Goal: Transaction & Acquisition: Purchase product/service

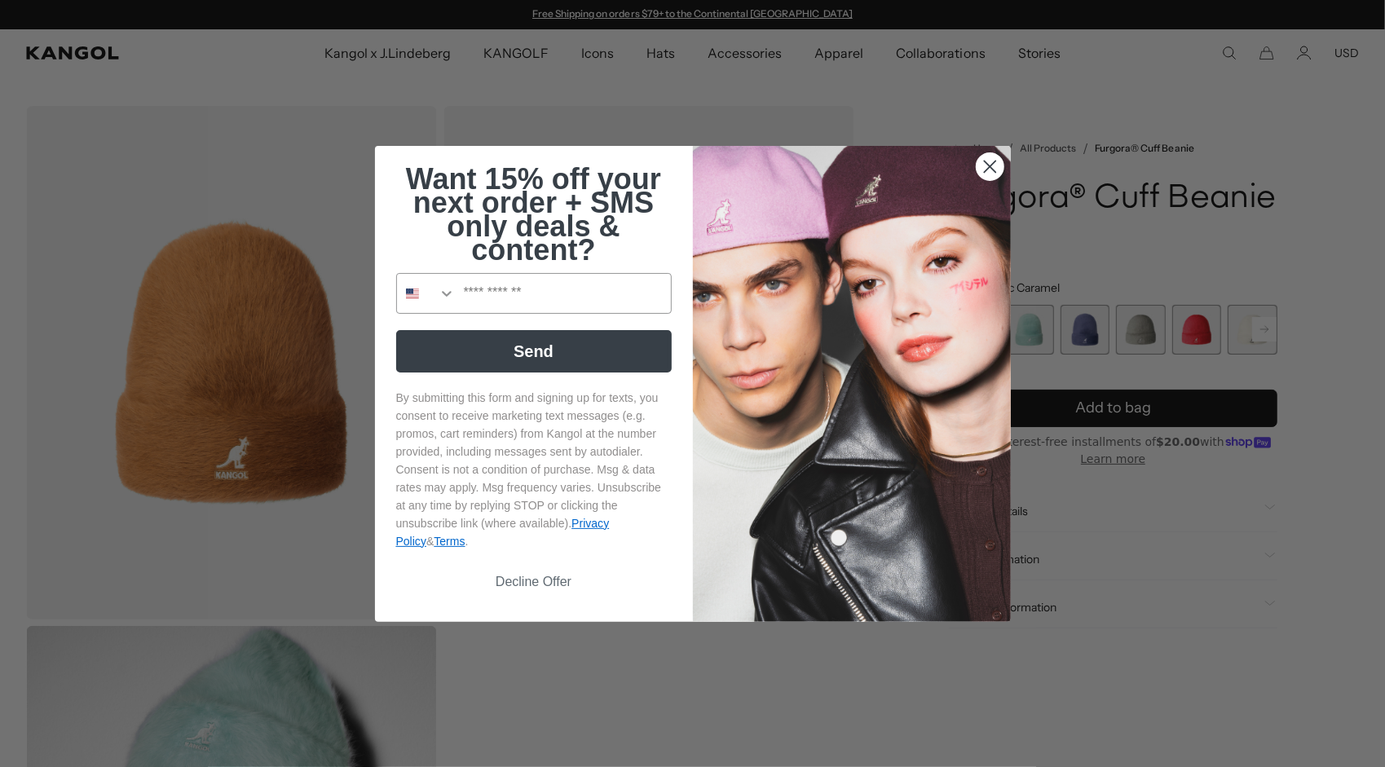
click at [981, 179] on circle "Close dialog" at bounding box center [989, 165] width 27 height 27
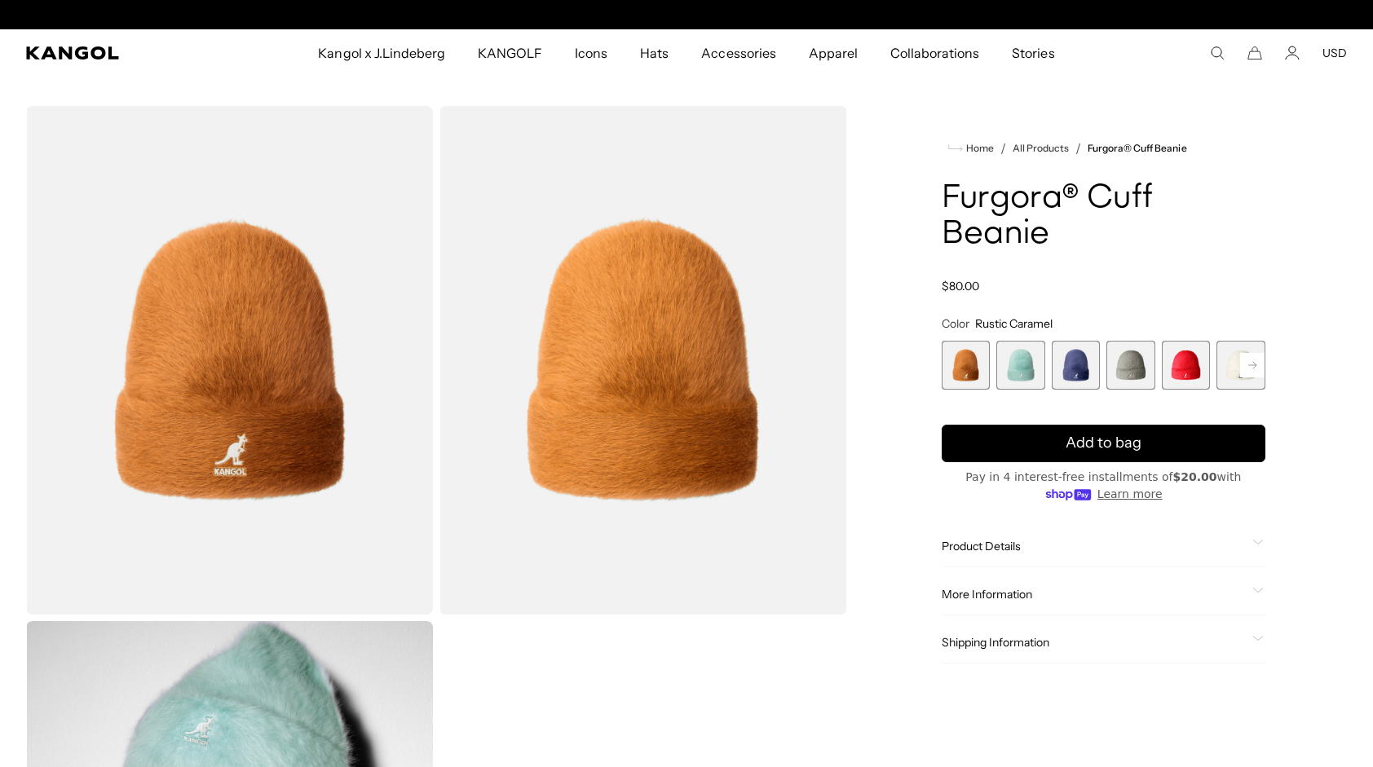
click at [1064, 367] on span "3 of 7" at bounding box center [1075, 365] width 49 height 49
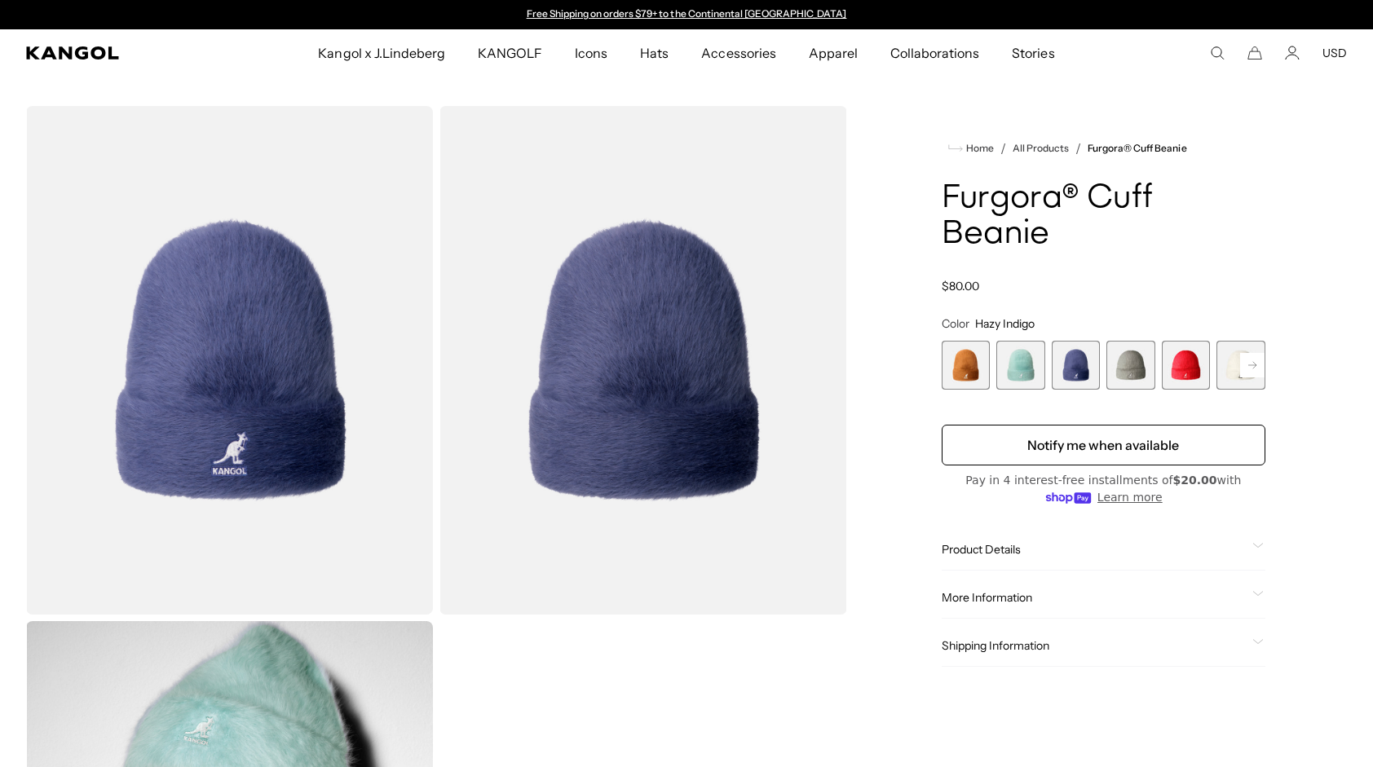
click at [1180, 372] on span "5 of 7" at bounding box center [1185, 365] width 49 height 49
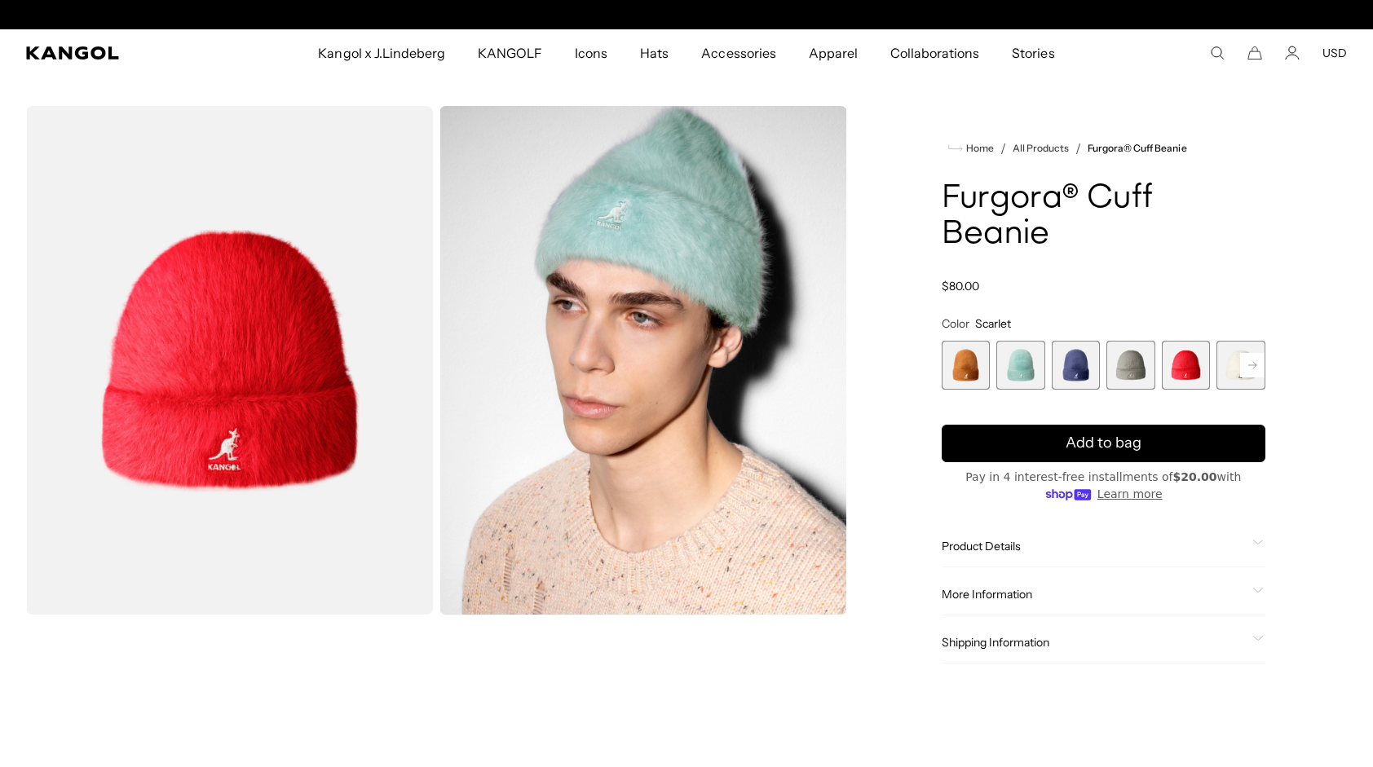
scroll to position [0, 336]
click at [1074, 371] on span "3 of 7" at bounding box center [1075, 365] width 49 height 49
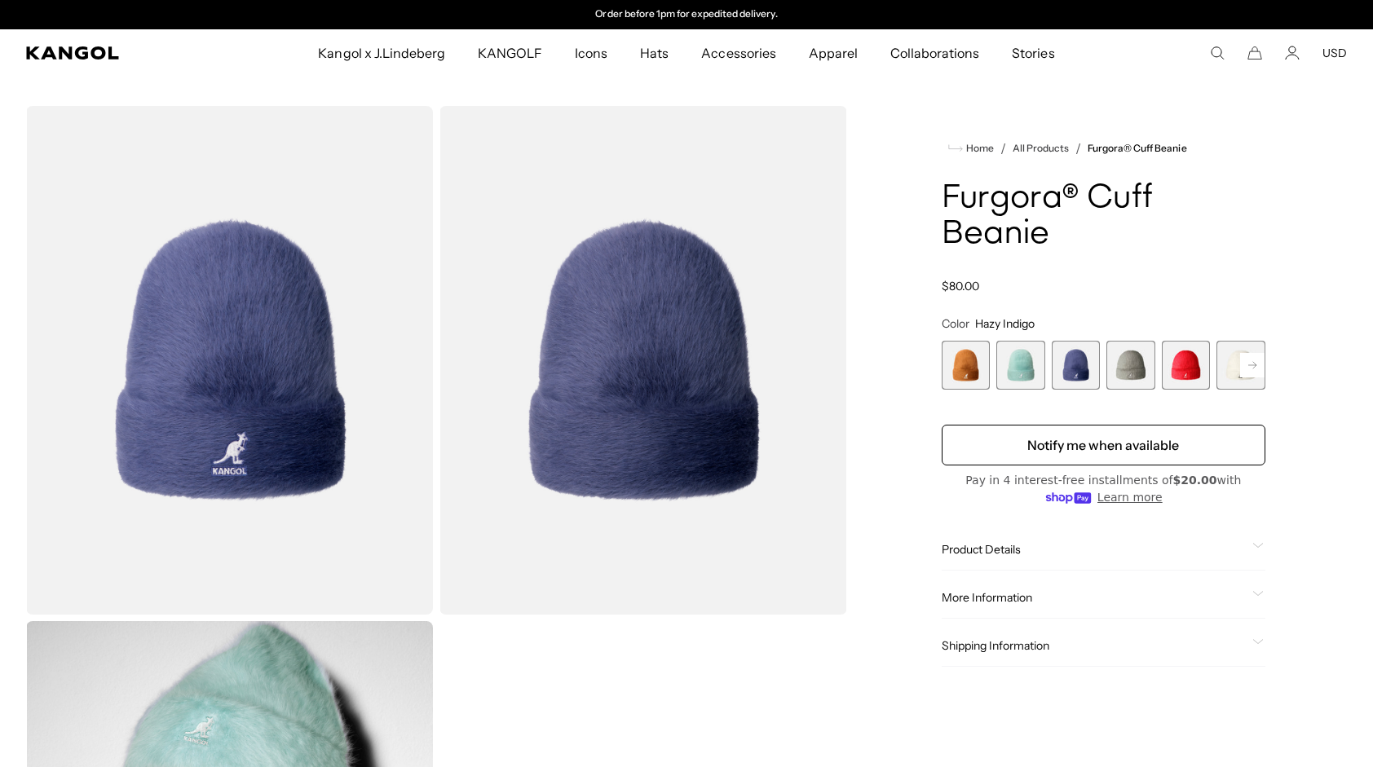
click at [1029, 372] on span "2 of 7" at bounding box center [1020, 365] width 49 height 49
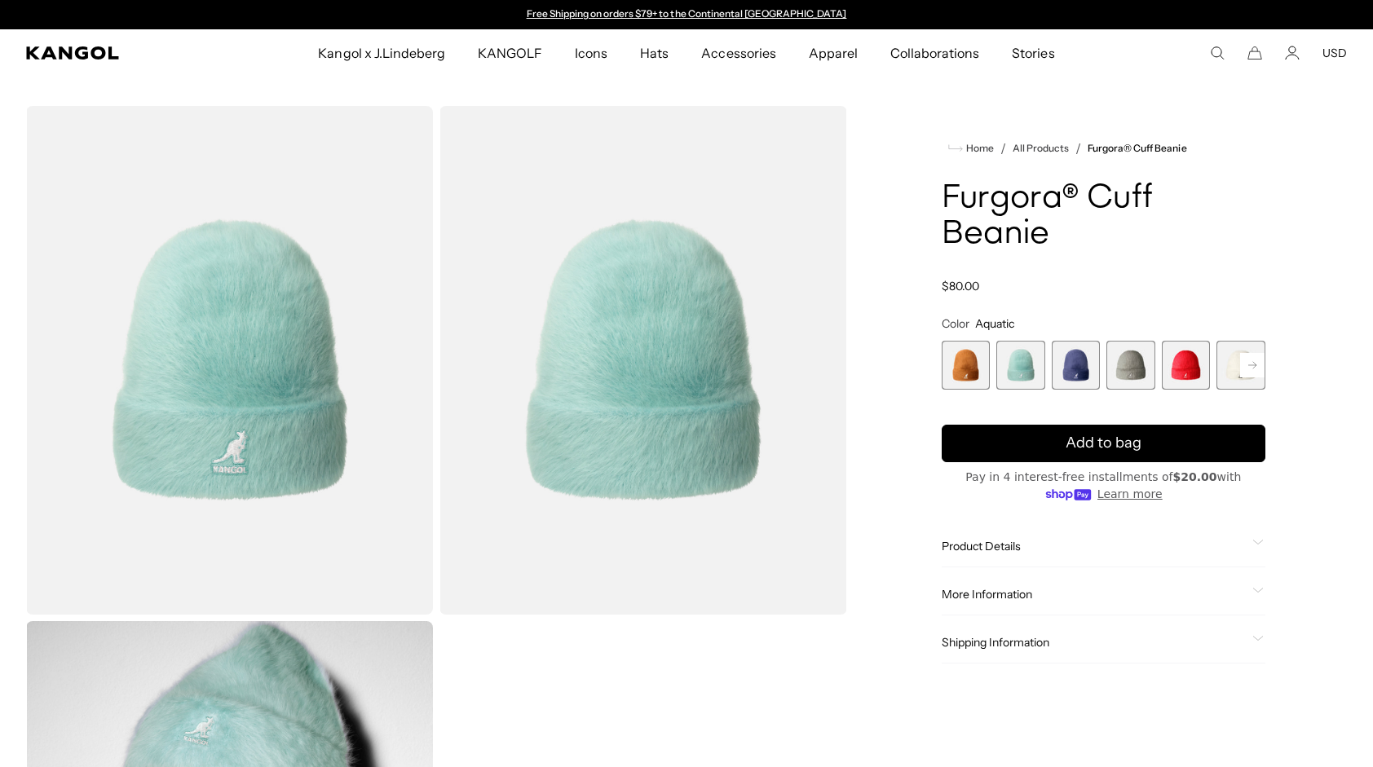
click at [972, 361] on span "1 of 7" at bounding box center [965, 365] width 49 height 49
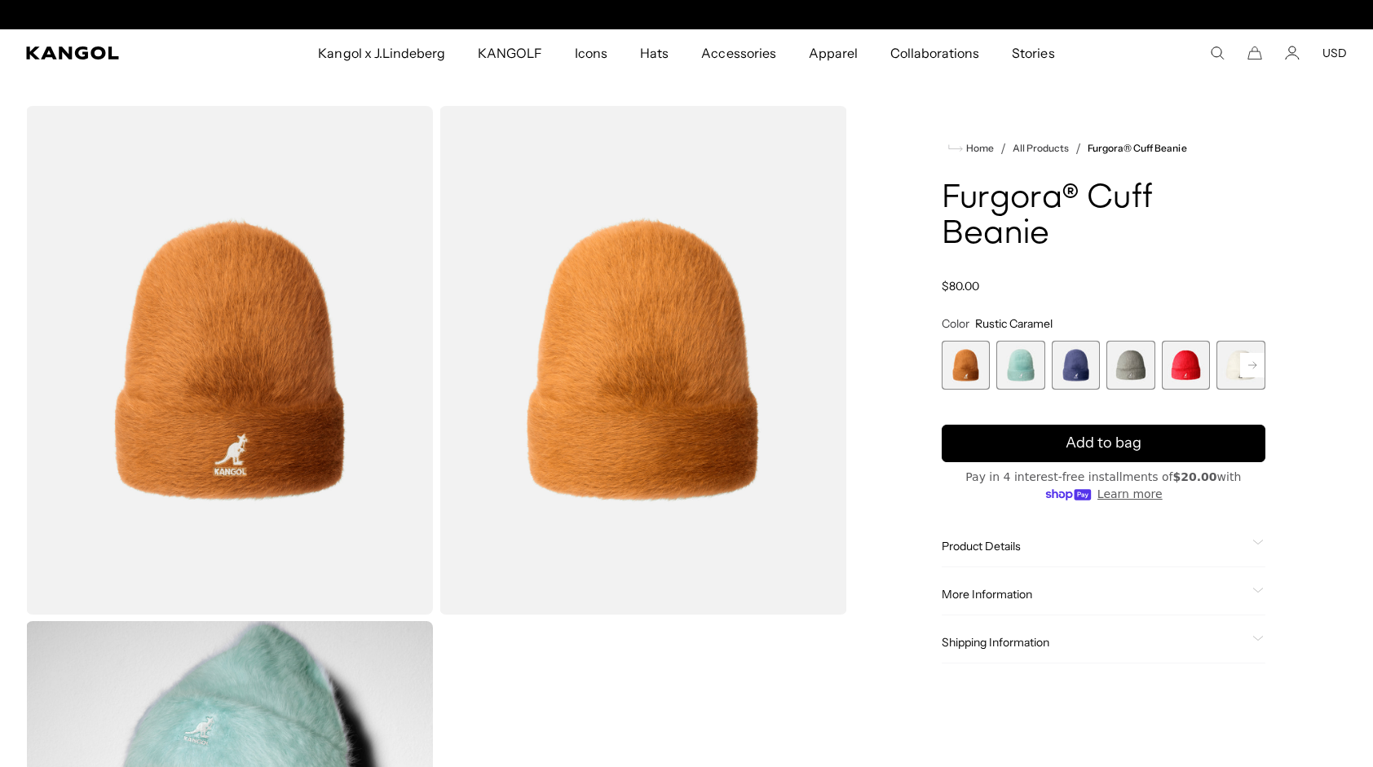
scroll to position [0, 336]
click at [1234, 370] on span "6 of 7" at bounding box center [1240, 365] width 49 height 49
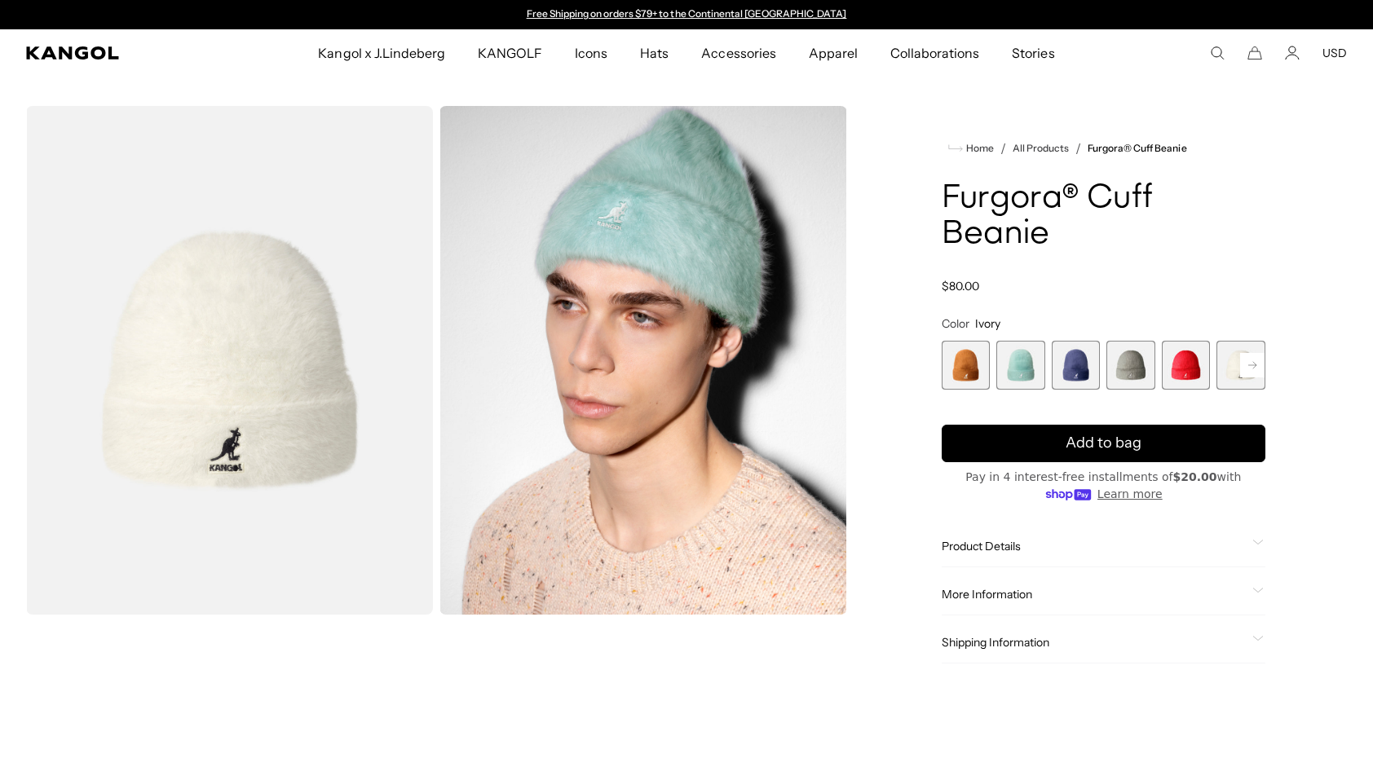
click at [1251, 371] on rect at bounding box center [1252, 365] width 24 height 24
click at [1239, 370] on span "7 of 7" at bounding box center [1240, 365] width 49 height 49
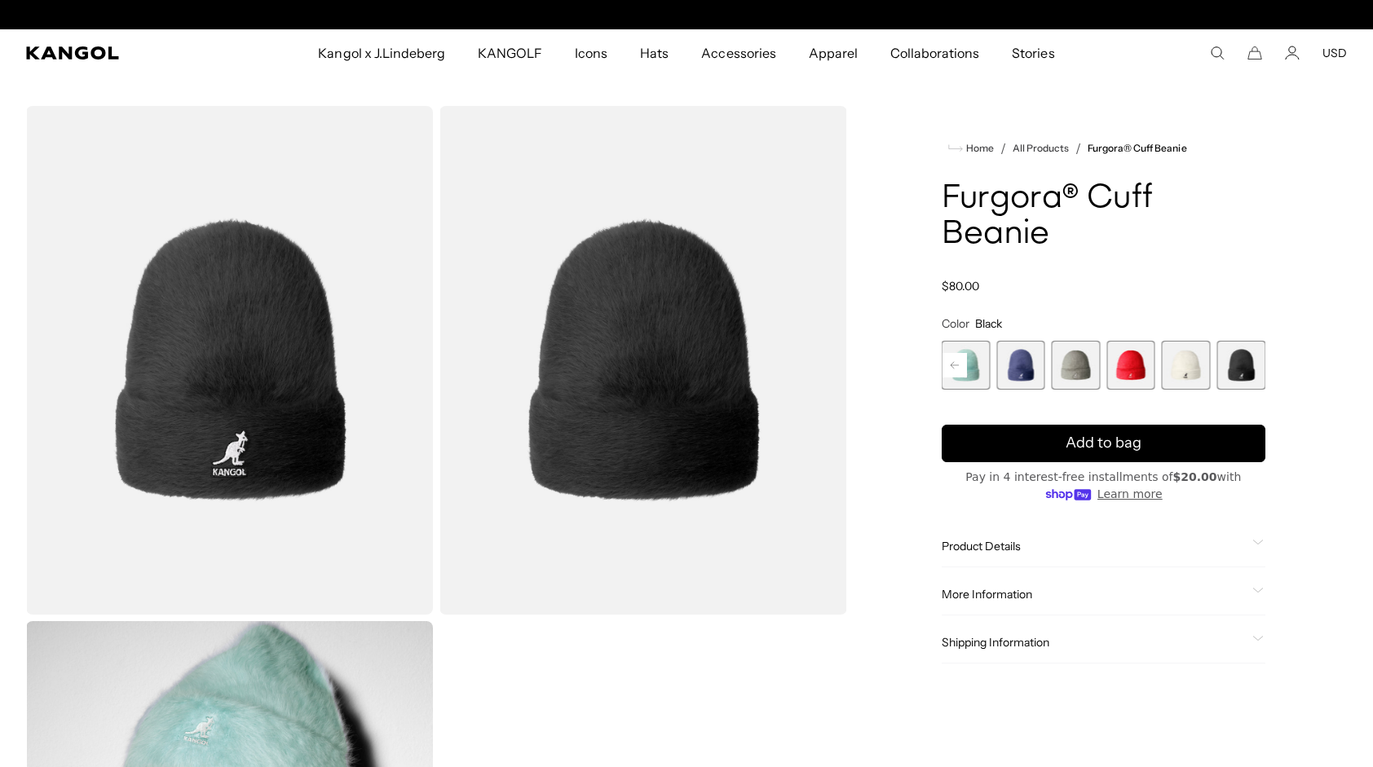
scroll to position [0, 336]
click at [1012, 367] on span "3 of 7" at bounding box center [1020, 365] width 49 height 49
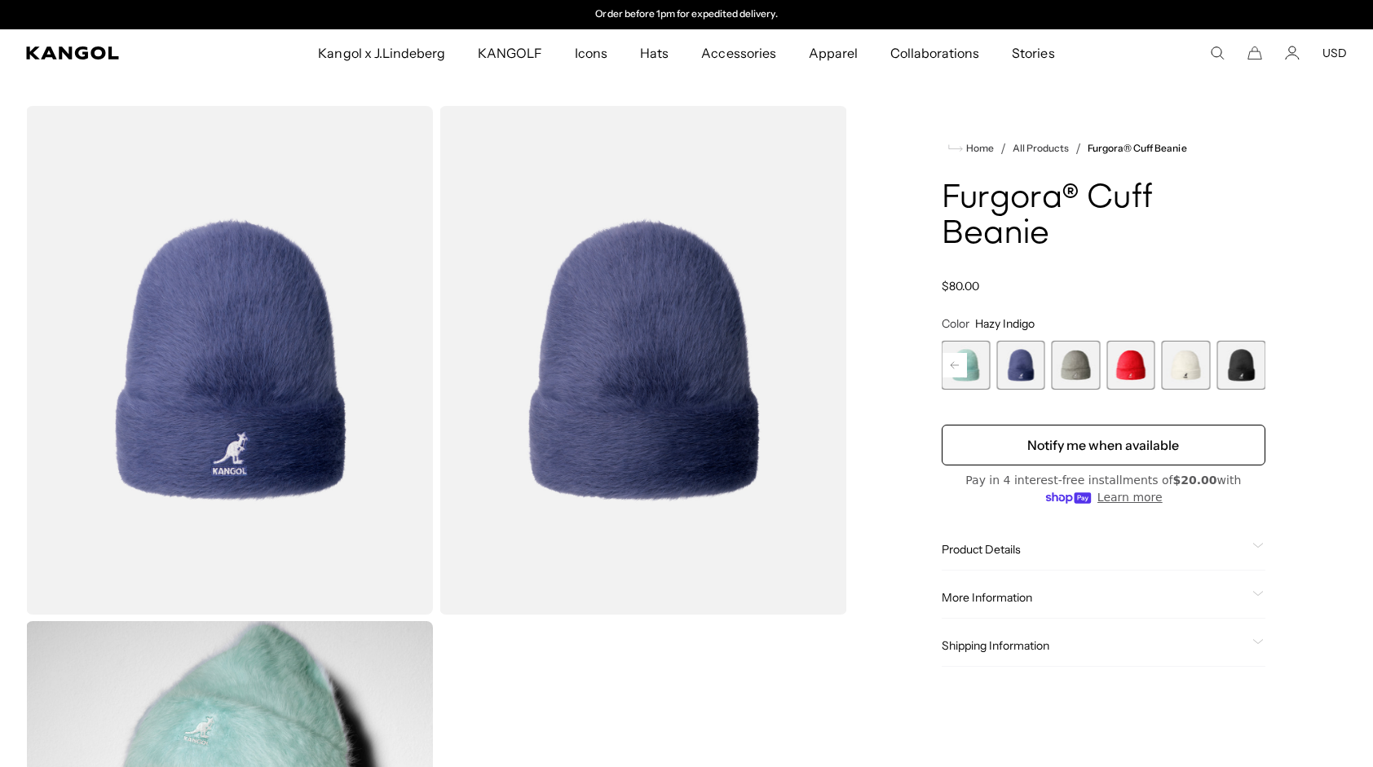
click at [950, 368] on rect at bounding box center [954, 365] width 24 height 24
click at [980, 375] on span "1 of 7" at bounding box center [965, 365] width 49 height 49
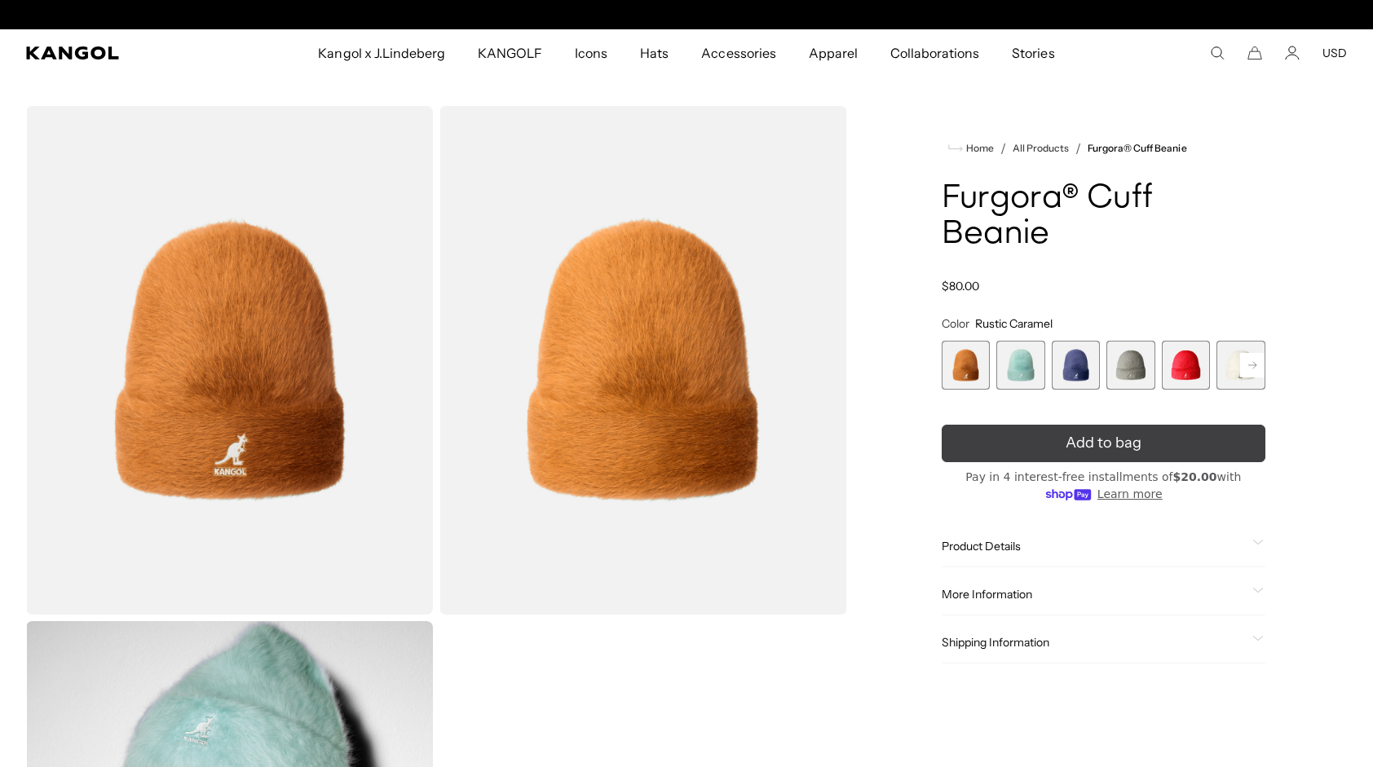
scroll to position [0, 336]
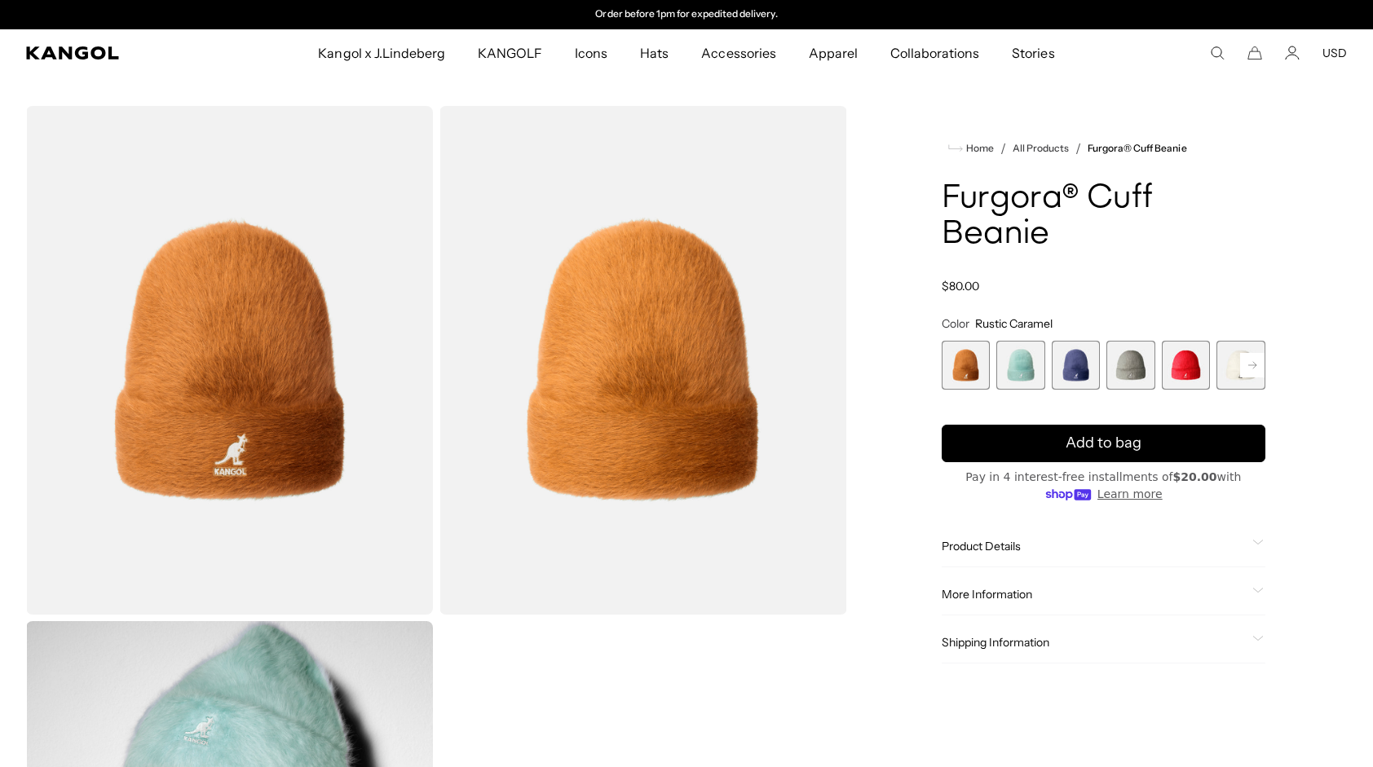
click at [1138, 368] on span "4 of 7" at bounding box center [1130, 365] width 49 height 49
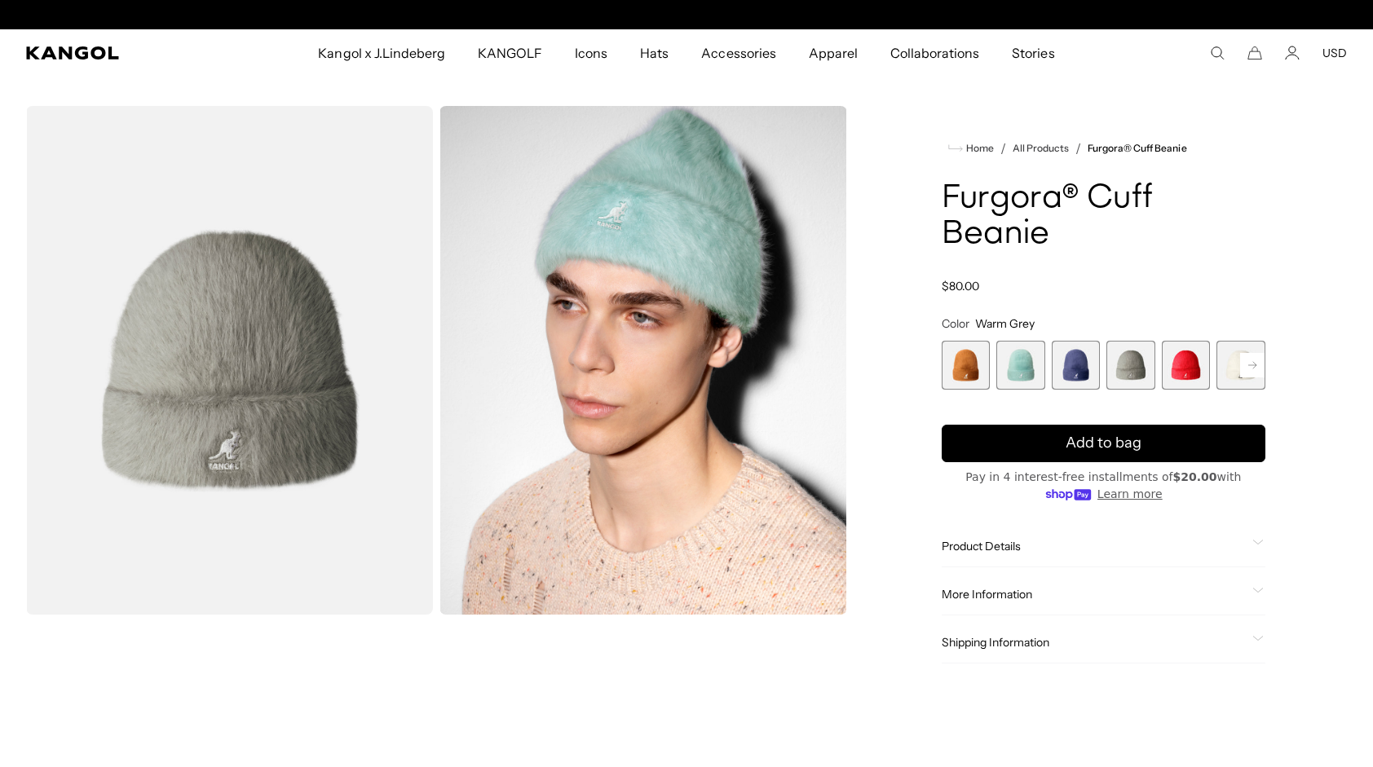
scroll to position [0, 336]
click at [1254, 364] on rect at bounding box center [1252, 365] width 24 height 24
click at [1254, 364] on span "7 of 7" at bounding box center [1240, 365] width 49 height 49
